Goal: Find specific page/section: Locate a particular part of the current website

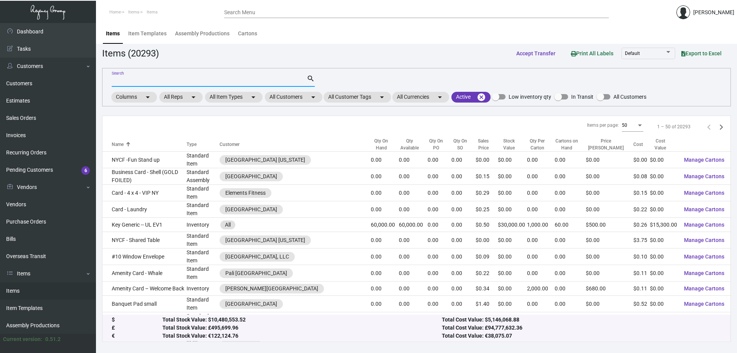
click at [153, 83] on input "Search" at bounding box center [209, 81] width 195 height 6
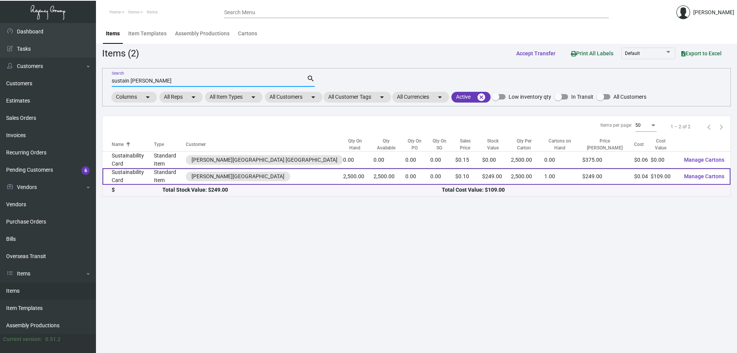
type input "sustain [PERSON_NAME]"
click at [161, 170] on td "Standard Item" at bounding box center [170, 176] width 32 height 16
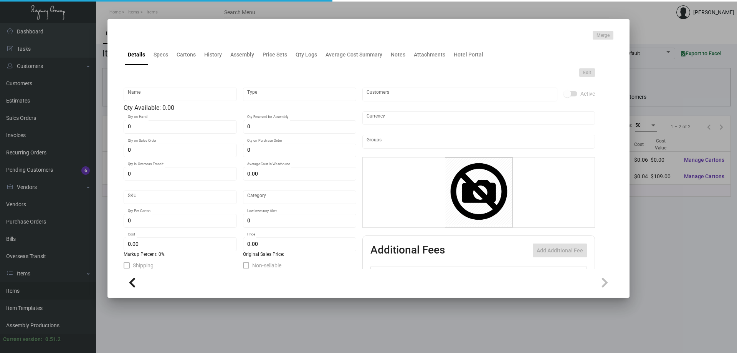
type input "Sustainability Card"
type input "Standard Item"
type input "2,500"
type input "$ 0.0436"
type input "Standard"
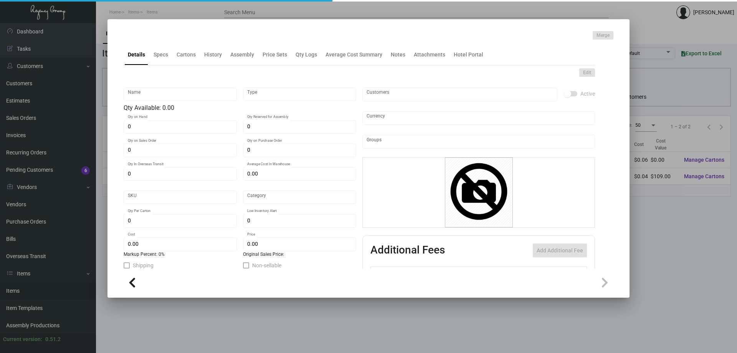
type input "2,500"
type input "$ 0.0436"
type input "$ 0.0996"
checkbox input "true"
type input "United States Dollar $"
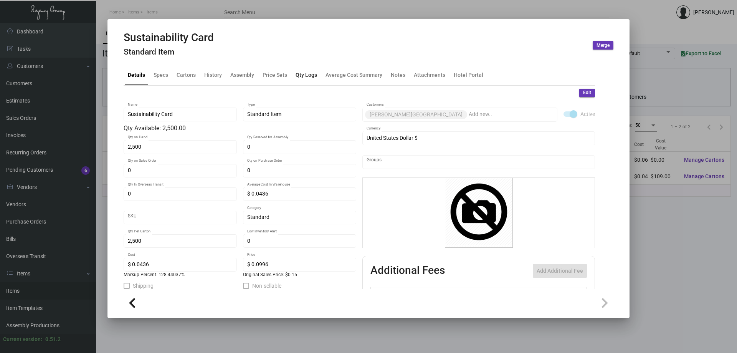
click at [307, 75] on div "Qty Logs" at bounding box center [305, 75] width 21 height 8
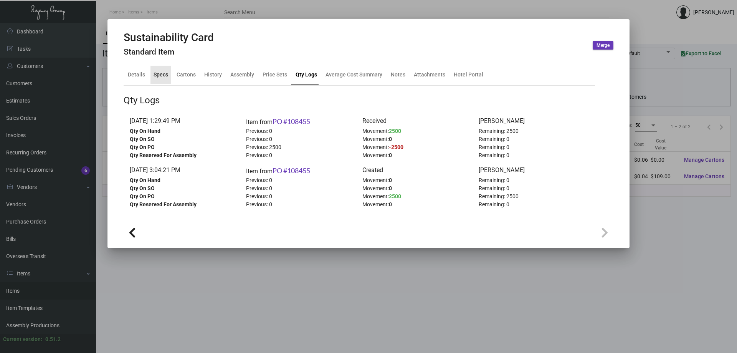
click at [160, 75] on div "Specs" at bounding box center [160, 75] width 15 height 8
